Goal: Communication & Community: Answer question/provide support

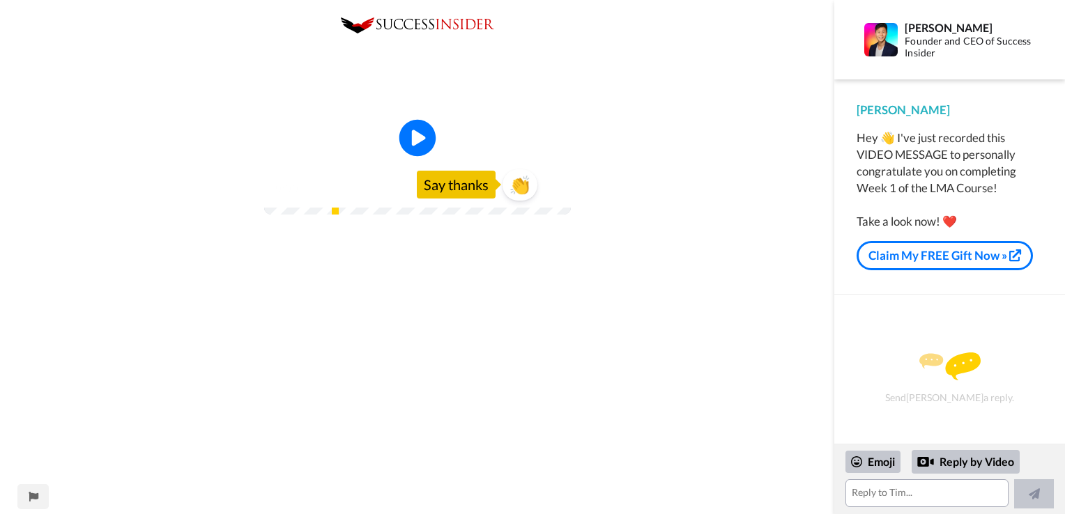
click at [421, 157] on icon at bounding box center [417, 138] width 37 height 37
click at [516, 199] on span "👏" at bounding box center [519, 185] width 44 height 28
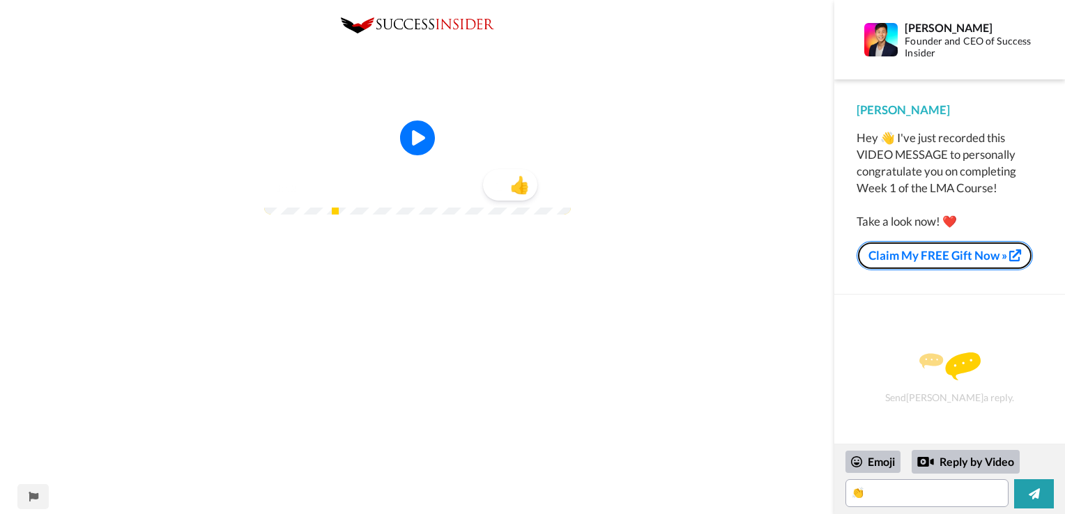
click at [961, 249] on link "Claim My FREE Gift Now »" at bounding box center [944, 255] width 176 height 29
click at [881, 487] on textarea "👏" at bounding box center [926, 493] width 163 height 28
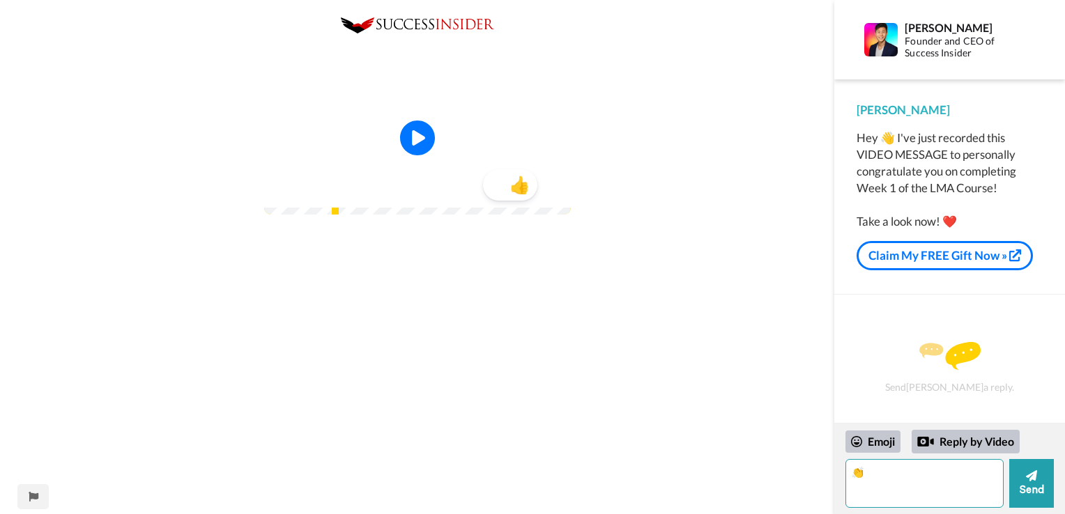
click at [876, 477] on textarea "👏" at bounding box center [924, 483] width 158 height 49
click at [973, 500] on textarea "👏I've already joined the session on 12th of October :-) . Please let me wrap me…" at bounding box center [924, 483] width 158 height 49
click at [968, 503] on textarea "👏I've already joined the session on 12th of October :-) . Please let me wrap me…" at bounding box center [924, 483] width 158 height 49
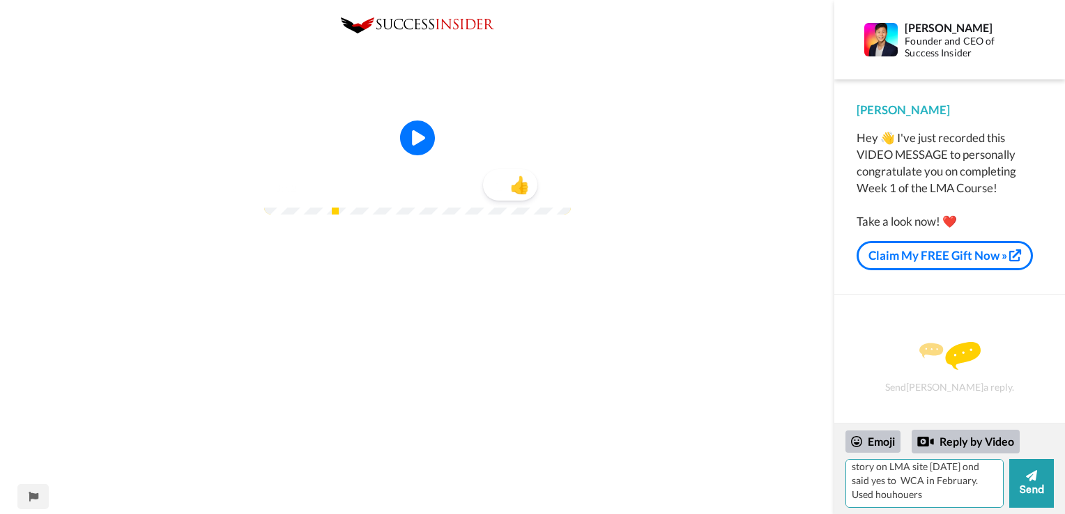
click at [906, 497] on textarea "👏I've already joined the session on 12th of October :-) . Please let me wrap me…" at bounding box center [924, 483] width 158 height 49
type textarea "👏I've already joined the session on 12th of October :-) . Please let me wrap me…"
click at [1034, 479] on icon at bounding box center [1031, 475] width 11 height 11
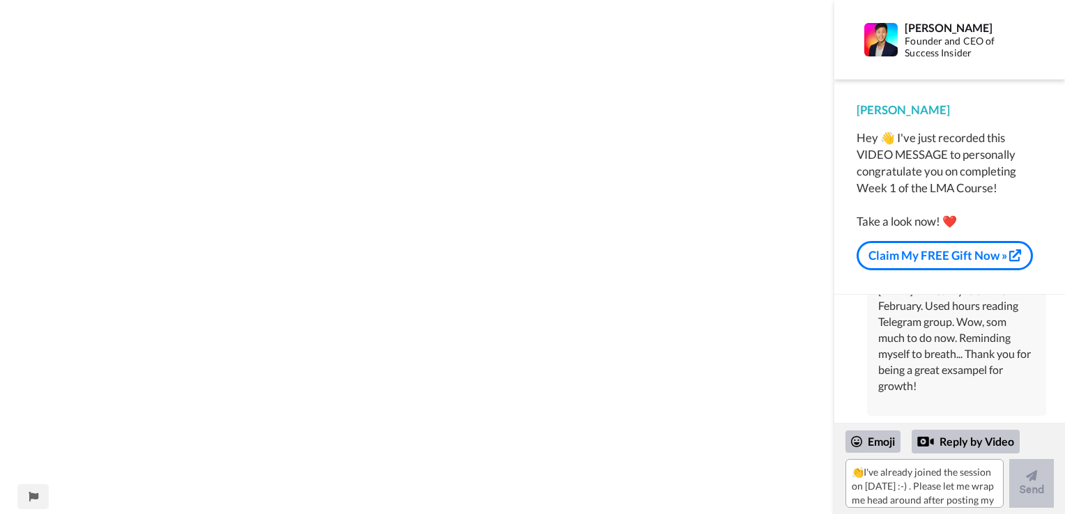
scroll to position [605, 0]
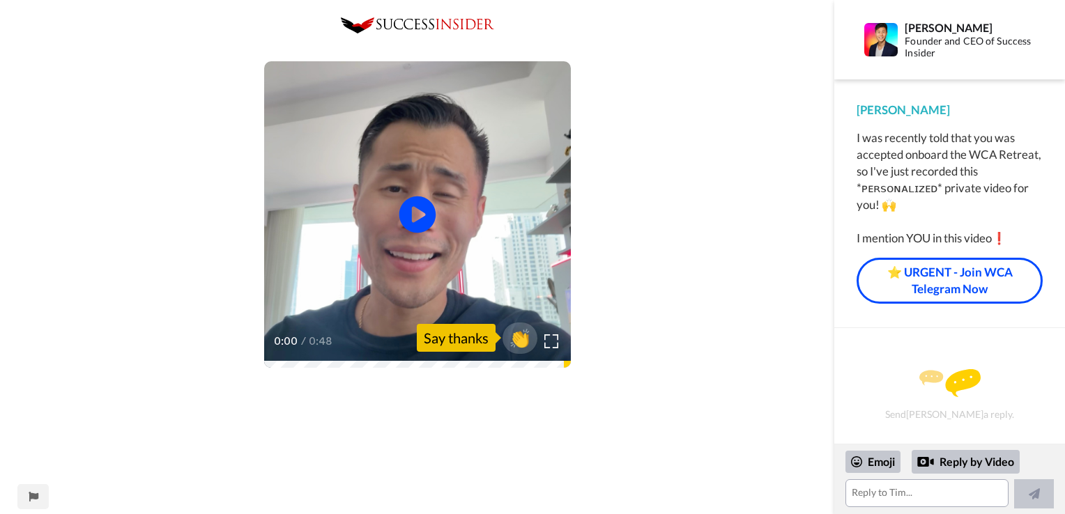
click at [417, 218] on icon "Play/Pause" at bounding box center [417, 215] width 37 height 66
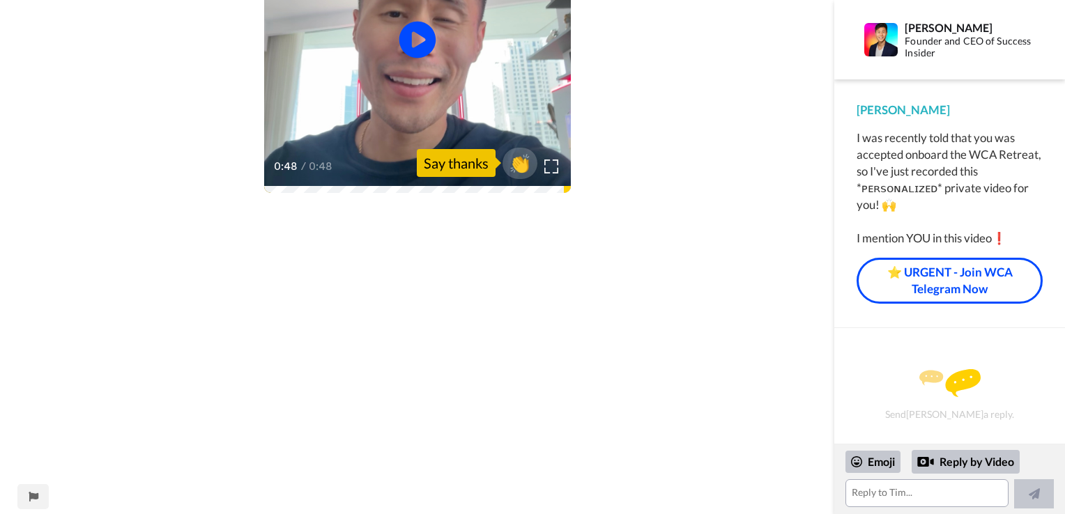
scroll to position [174, 0]
click at [525, 169] on span "👏" at bounding box center [519, 164] width 44 height 28
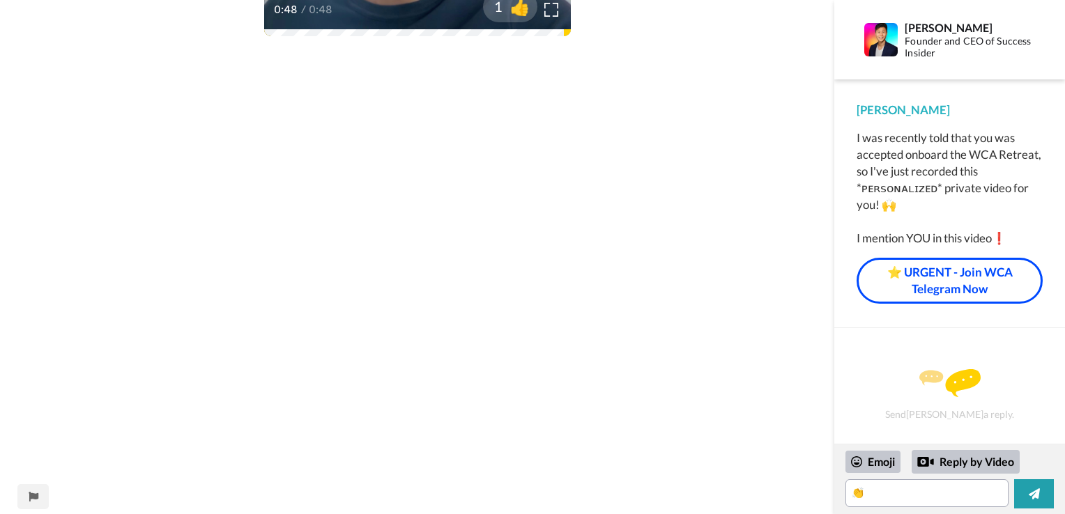
scroll to position [331, 0]
